Goal: Obtain resource: Download file/media

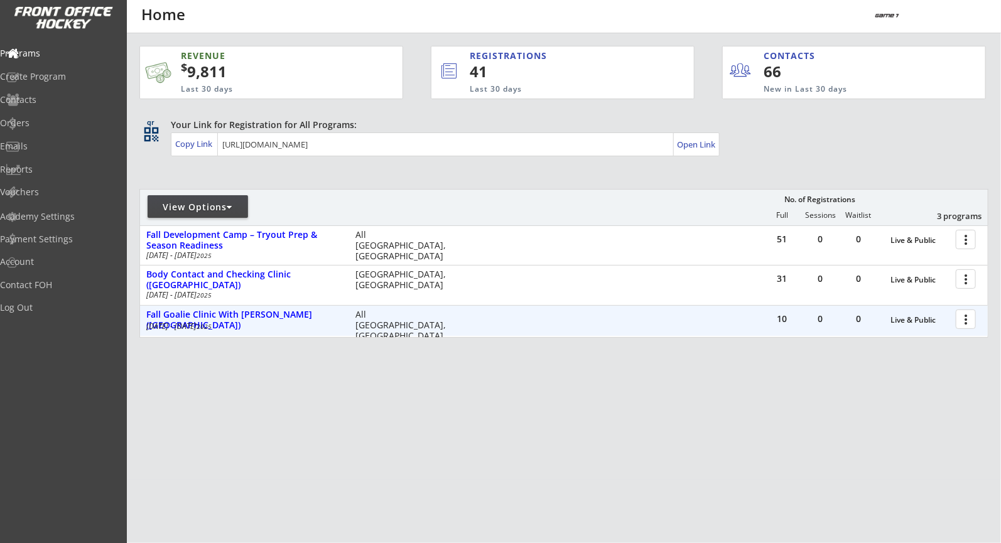
click at [251, 323] on div "[DATE] - [DATE]" at bounding box center [242, 327] width 192 height 8
click at [269, 311] on div "Fall Goalie Clinic With [PERSON_NAME] ([GEOGRAPHIC_DATA])" at bounding box center [244, 320] width 196 height 21
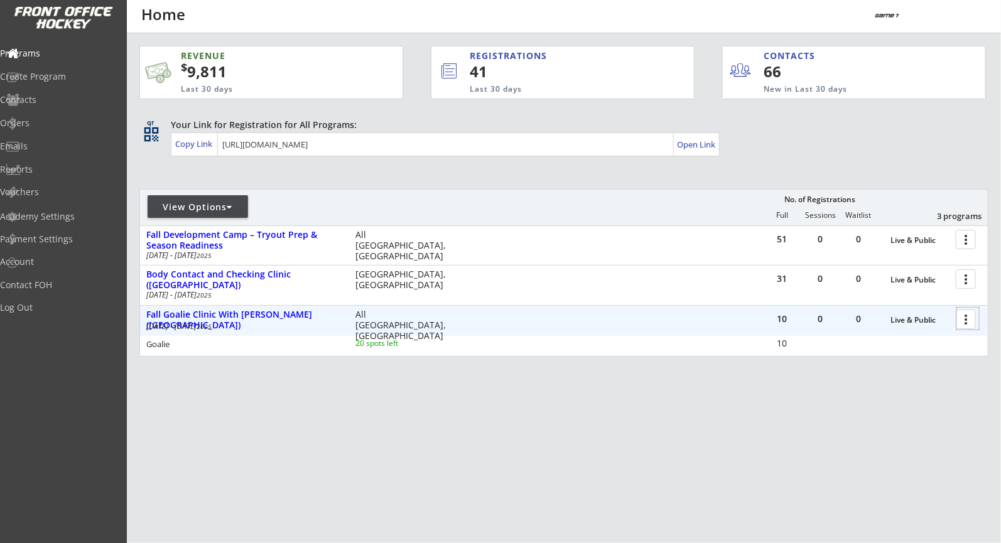
click at [959, 315] on div at bounding box center [968, 319] width 22 height 22
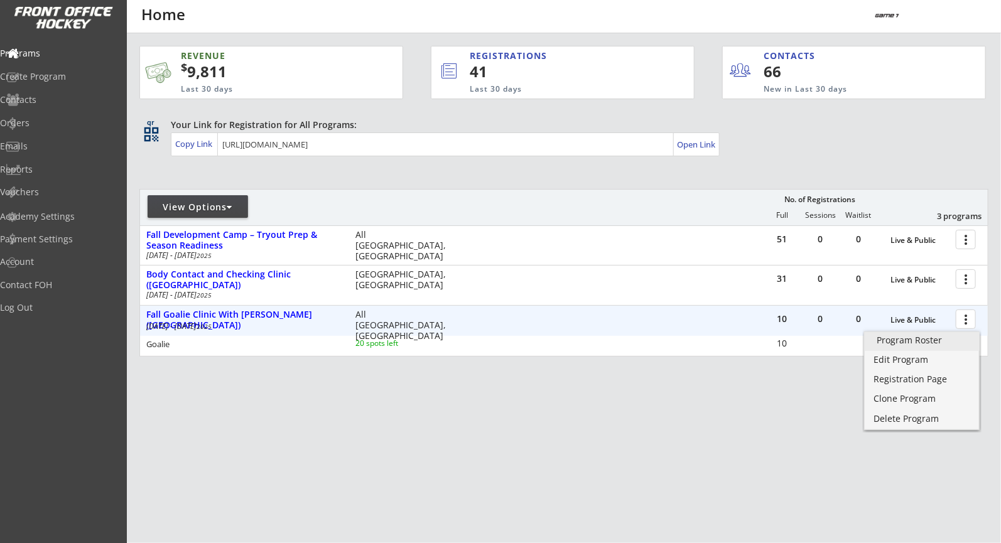
click at [911, 344] on div "Program Roster" at bounding box center [922, 340] width 90 height 9
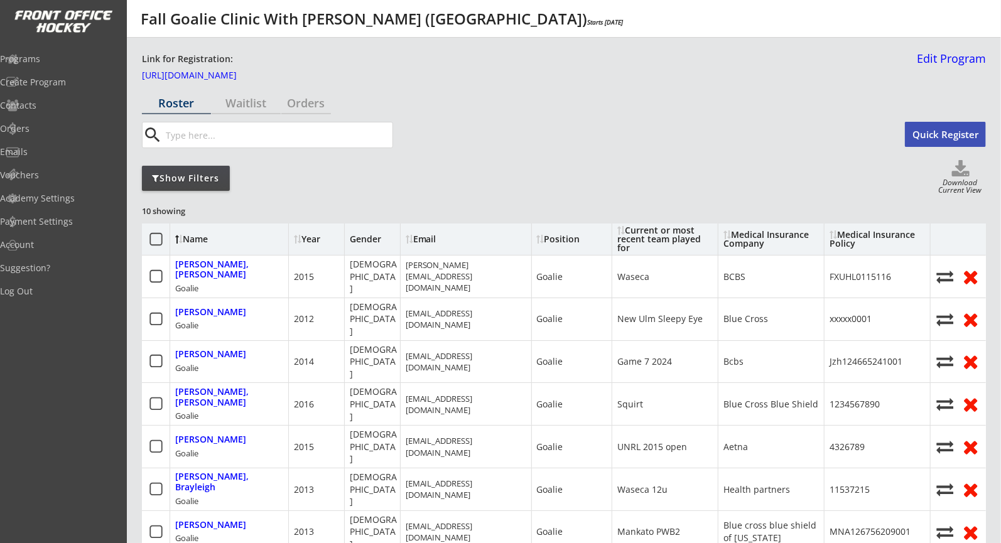
click at [955, 185] on div "Download Current View" at bounding box center [960, 187] width 52 height 17
click at [965, 179] on div "Download Current View" at bounding box center [960, 187] width 52 height 17
click at [960, 141] on button "Quick Register" at bounding box center [945, 134] width 81 height 25
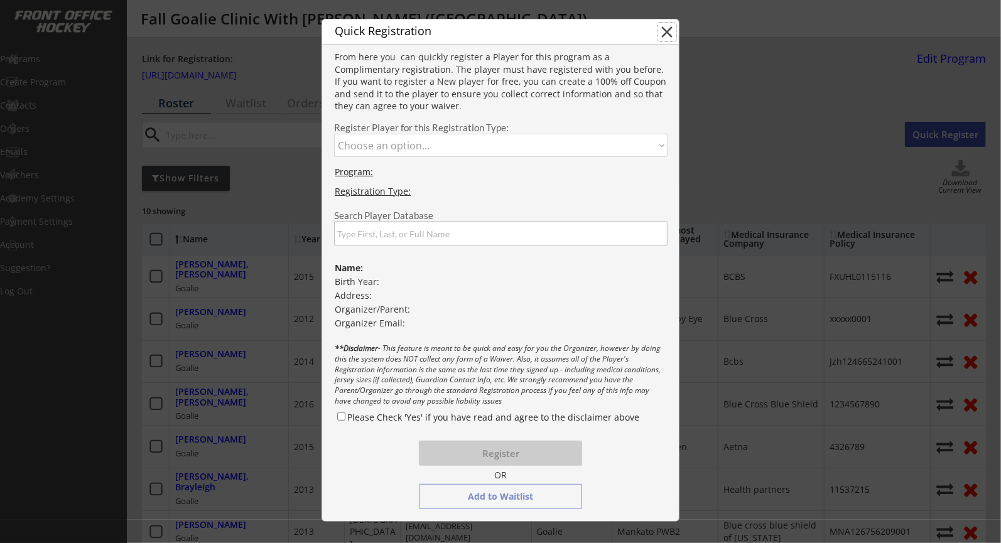
click at [672, 29] on button "close" at bounding box center [667, 32] width 19 height 19
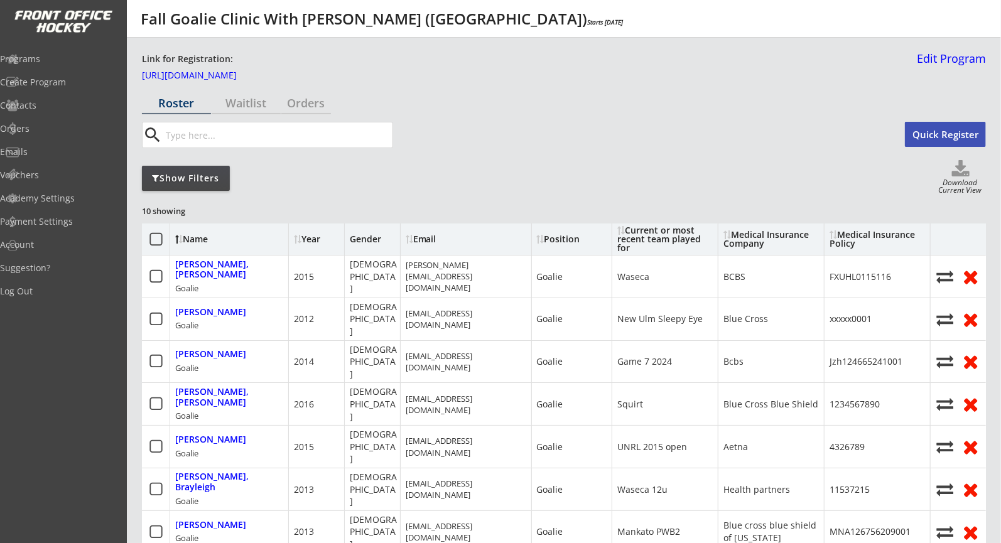
click at [959, 179] on div "Download Current View" at bounding box center [960, 187] width 52 height 17
click at [963, 166] on use at bounding box center [961, 168] width 18 height 16
select select ""Player Info""
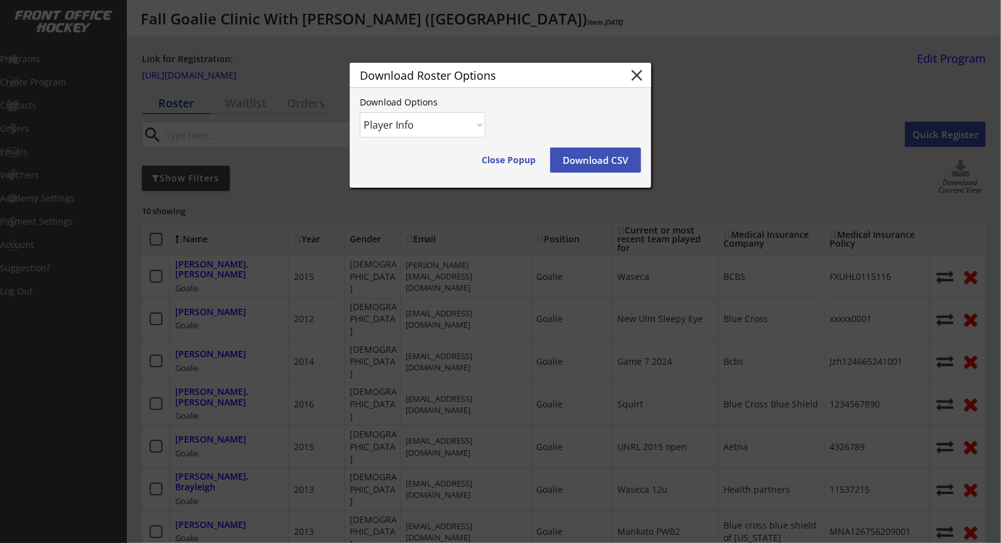
click at [614, 160] on button "Download CSV" at bounding box center [595, 160] width 91 height 25
